Goal: Navigation & Orientation: Go to known website

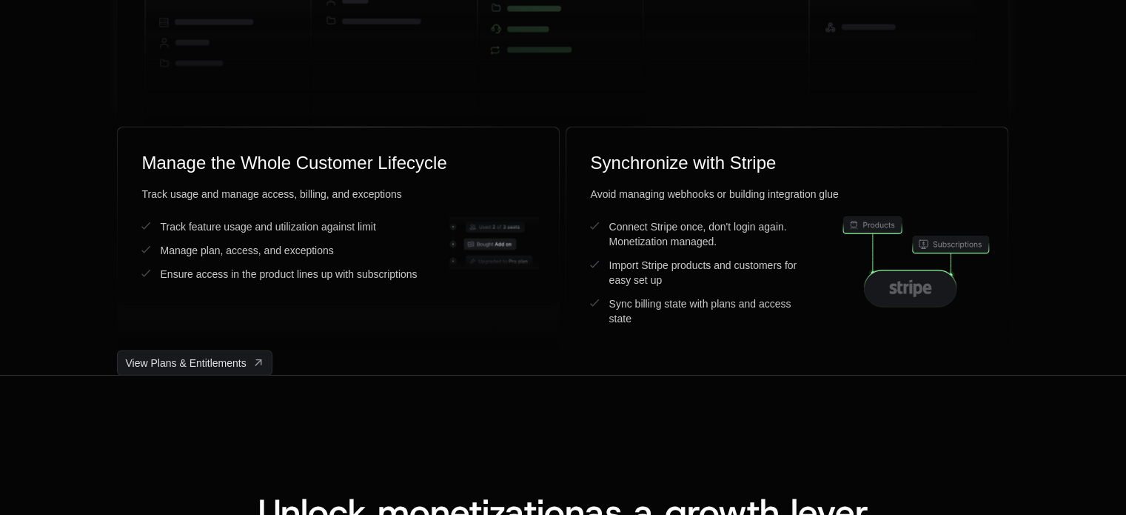
scroll to position [4028, 0]
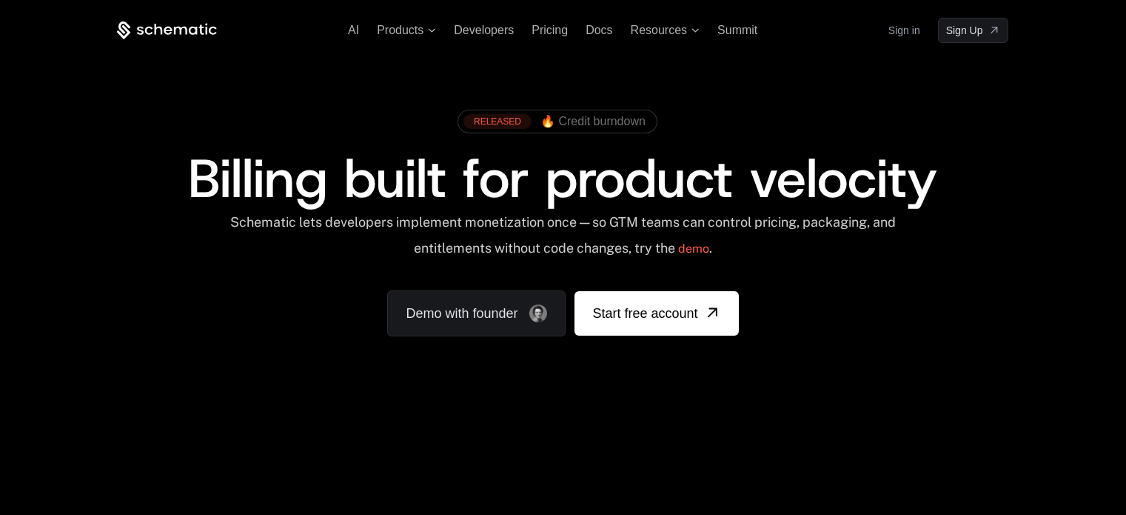
scroll to position [4342, 0]
